Goal: Use online tool/utility: Utilize a website feature to perform a specific function

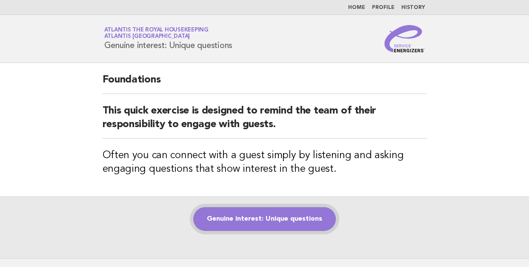
click at [262, 216] on link "Genuine interest: Unique questions" at bounding box center [264, 219] width 142 height 24
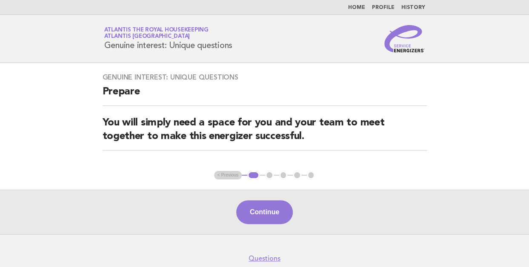
click at [262, 216] on button "Continue" at bounding box center [264, 212] width 57 height 24
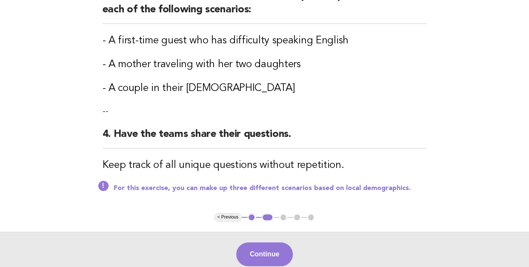
scroll to position [317, 0]
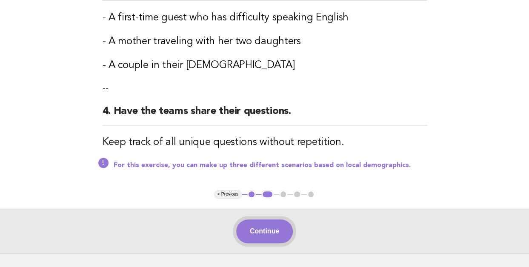
click at [262, 228] on button "Continue" at bounding box center [264, 231] width 57 height 24
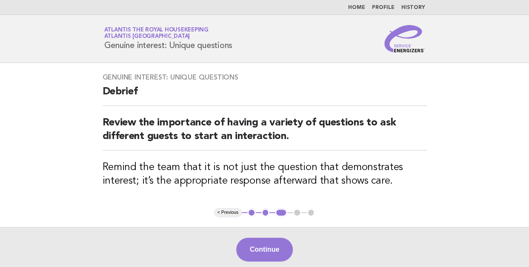
scroll to position [77, 0]
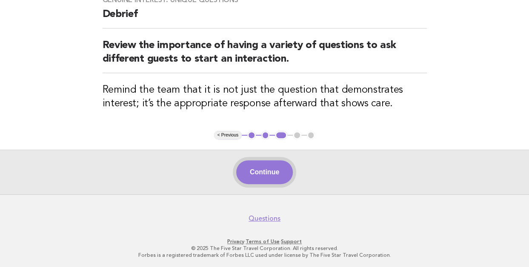
click at [265, 169] on button "Continue" at bounding box center [264, 172] width 57 height 24
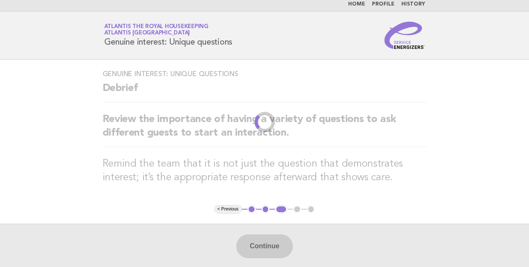
scroll to position [0, 0]
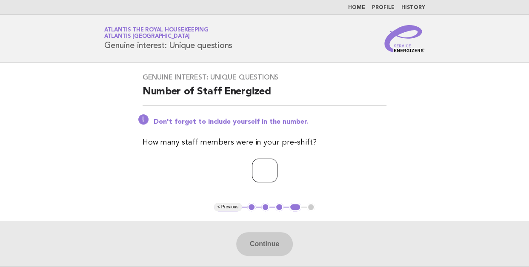
click at [261, 168] on input "number" at bounding box center [265, 171] width 26 height 24
type input "**"
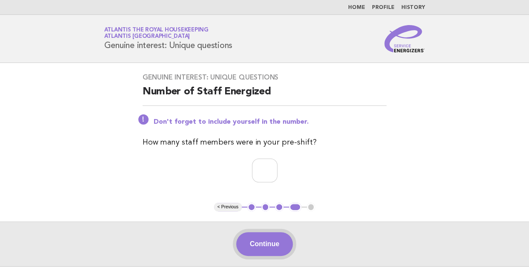
click at [270, 247] on button "Continue" at bounding box center [264, 244] width 57 height 24
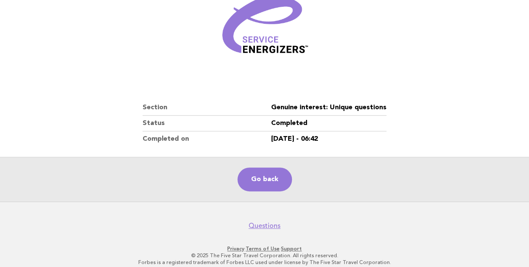
scroll to position [127, 0]
click at [258, 180] on link "Go back" at bounding box center [264, 179] width 54 height 24
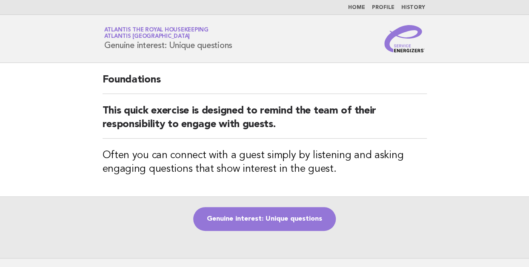
scroll to position [64, 0]
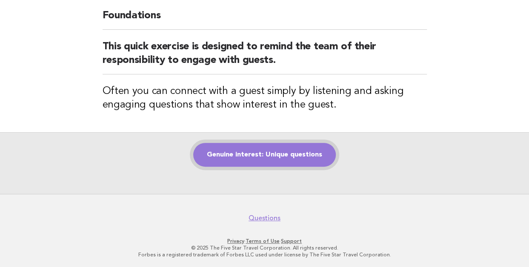
click at [263, 154] on link "Genuine interest: Unique questions" at bounding box center [264, 155] width 142 height 24
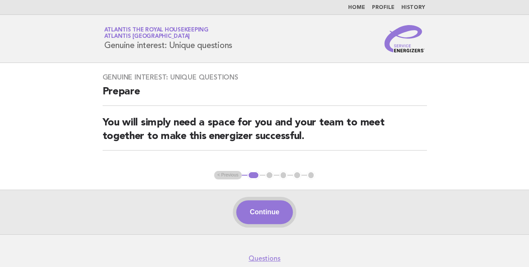
click at [262, 213] on button "Continue" at bounding box center [264, 212] width 57 height 24
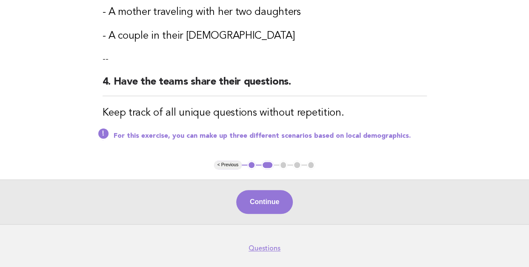
scroll to position [358, 0]
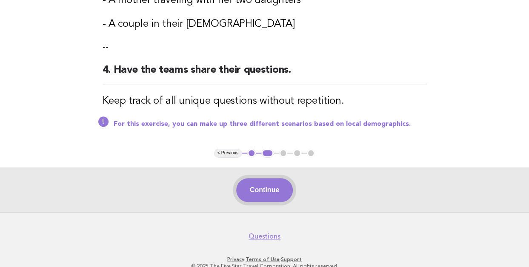
click at [262, 188] on button "Continue" at bounding box center [264, 190] width 57 height 24
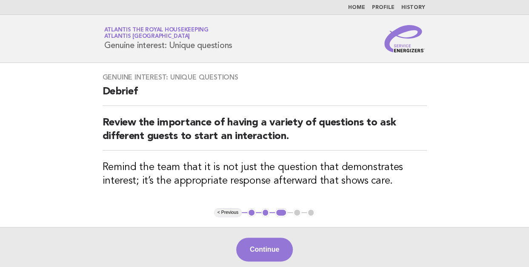
scroll to position [77, 0]
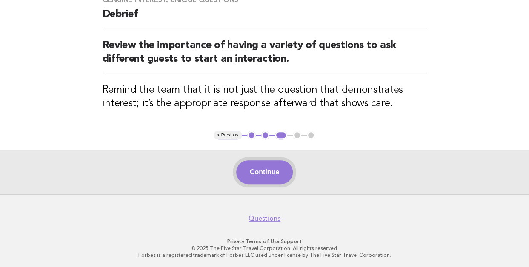
click at [259, 170] on button "Continue" at bounding box center [264, 172] width 57 height 24
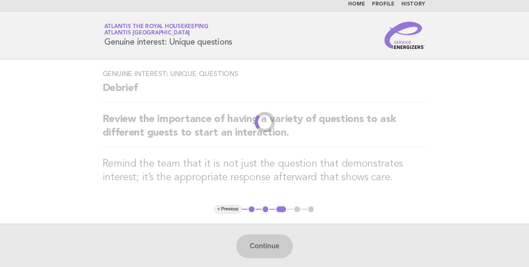
scroll to position [0, 0]
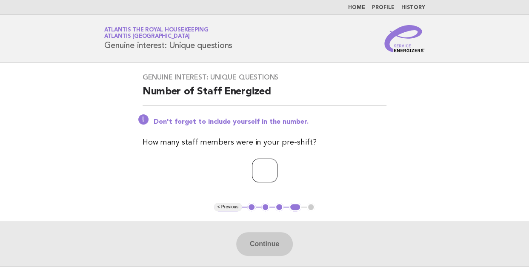
click at [259, 170] on input "number" at bounding box center [265, 171] width 26 height 24
type input "**"
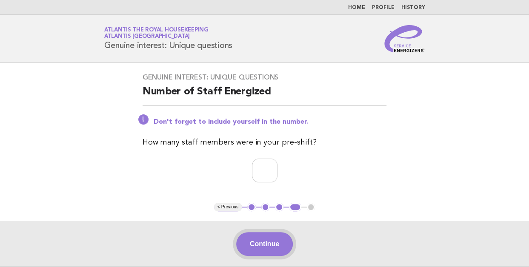
click at [264, 244] on button "Continue" at bounding box center [264, 244] width 57 height 24
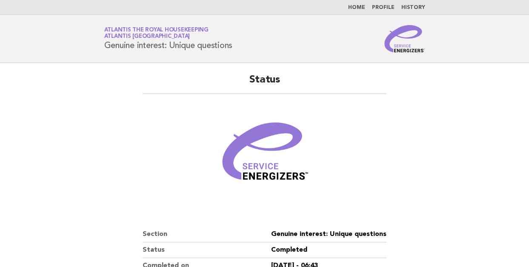
scroll to position [95, 0]
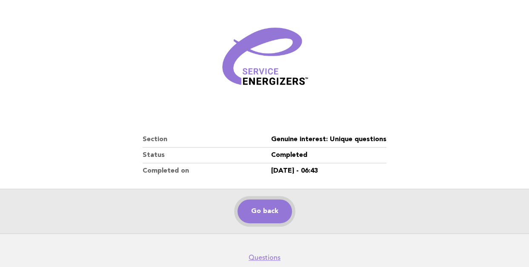
click at [258, 211] on link "Go back" at bounding box center [264, 211] width 54 height 24
